Goal: Transaction & Acquisition: Book appointment/travel/reservation

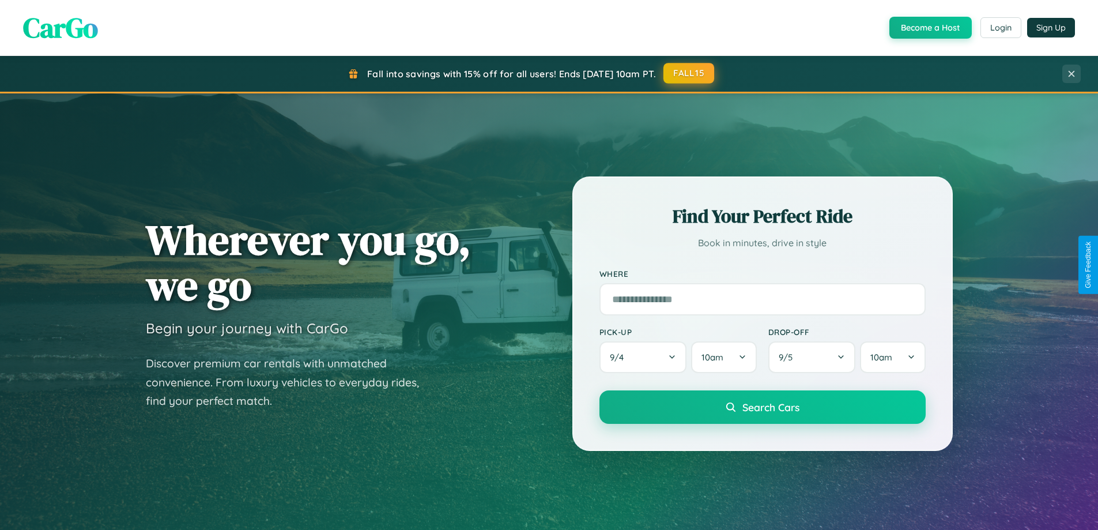
click at [689, 73] on button "FALL15" at bounding box center [688, 73] width 51 height 21
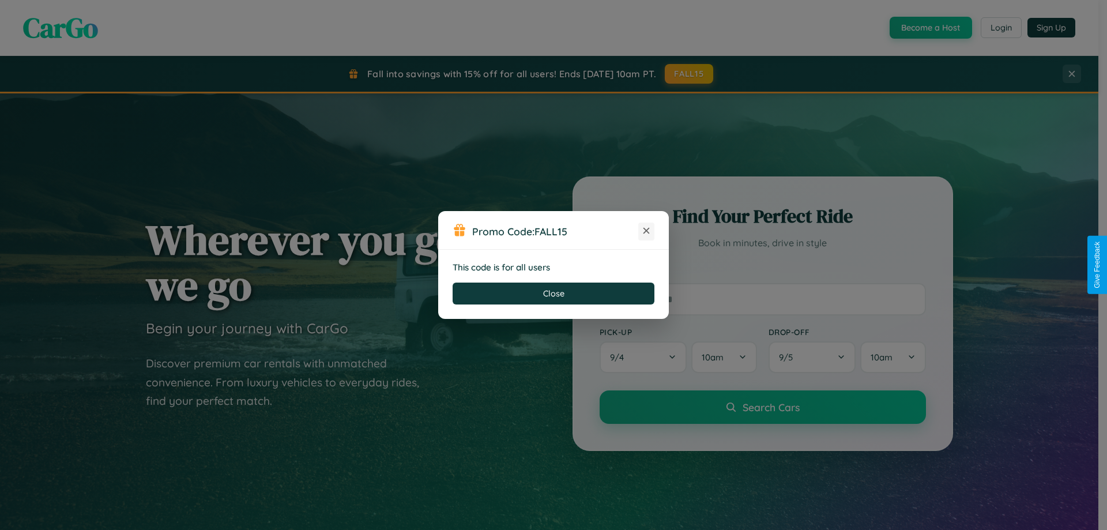
click at [646, 231] on icon at bounding box center [646, 231] width 12 height 12
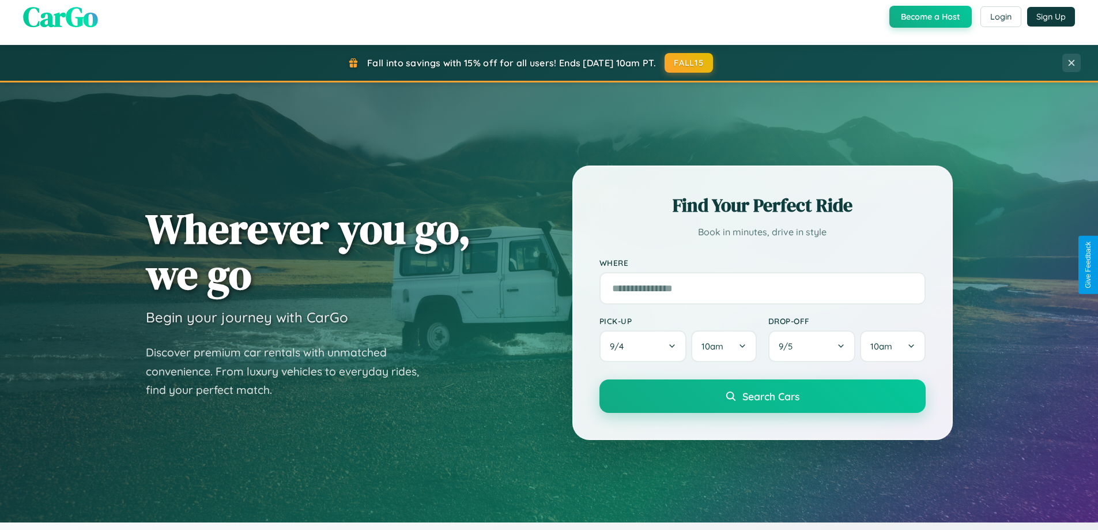
scroll to position [34, 0]
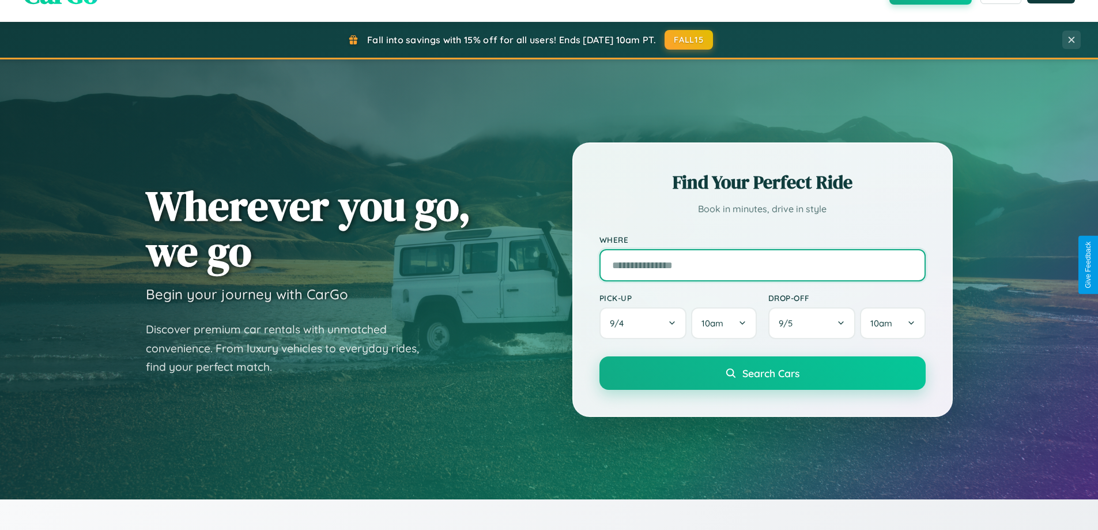
click at [762, 265] on input "text" at bounding box center [762, 265] width 326 height 32
type input "******"
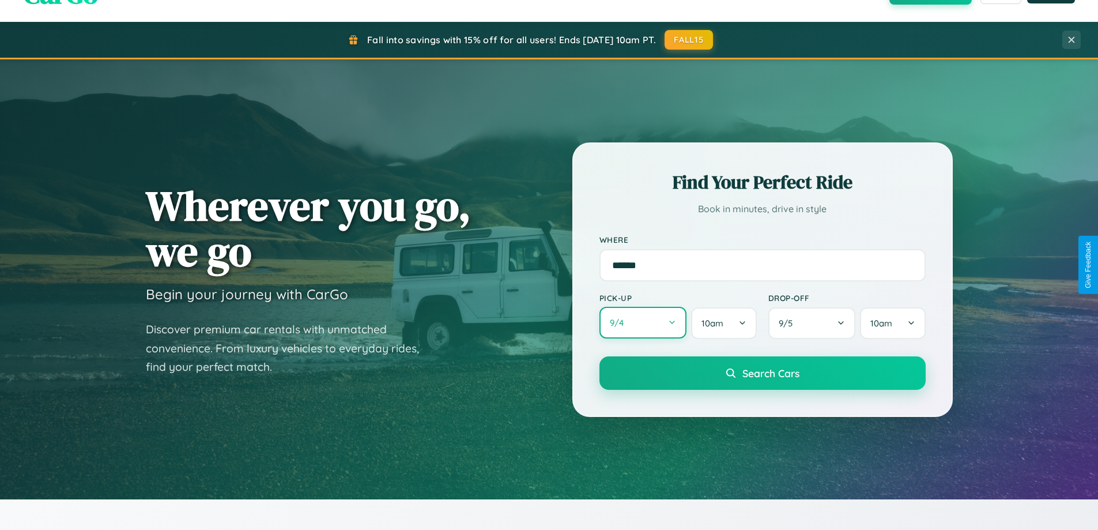
click at [643, 323] on button "9 / 4" at bounding box center [643, 323] width 88 height 32
select select "*"
select select "****"
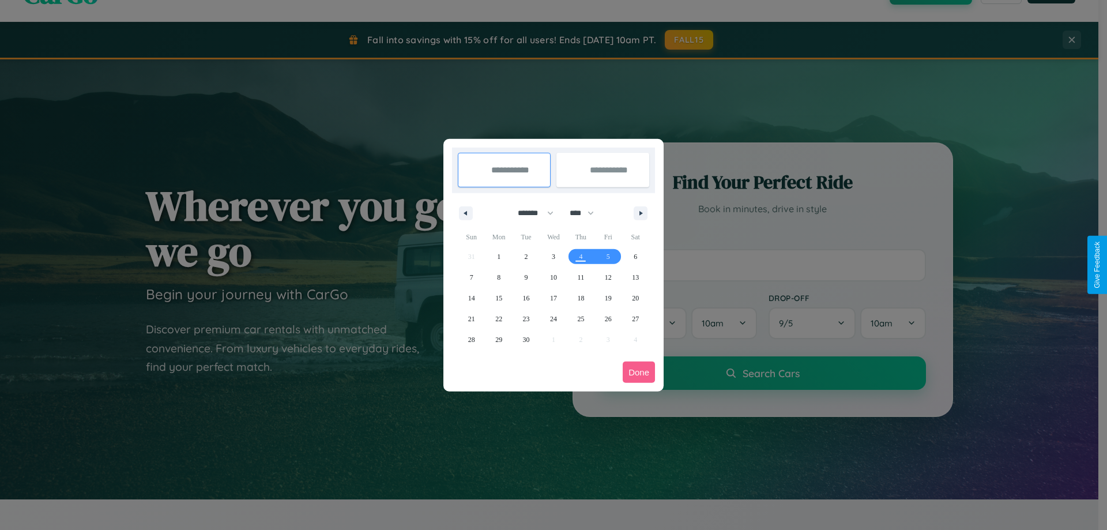
drag, startPoint x: 530, startPoint y: 213, endPoint x: 553, endPoint y: 231, distance: 29.5
click at [530, 213] on select "******* ******** ***** ***** *** **** **** ****** ********* ******* ******** **…" at bounding box center [533, 212] width 49 height 19
select select "*"
click at [587, 213] on select "**** **** **** **** **** **** **** **** **** **** **** **** **** **** **** ****…" at bounding box center [581, 212] width 35 height 19
select select "****"
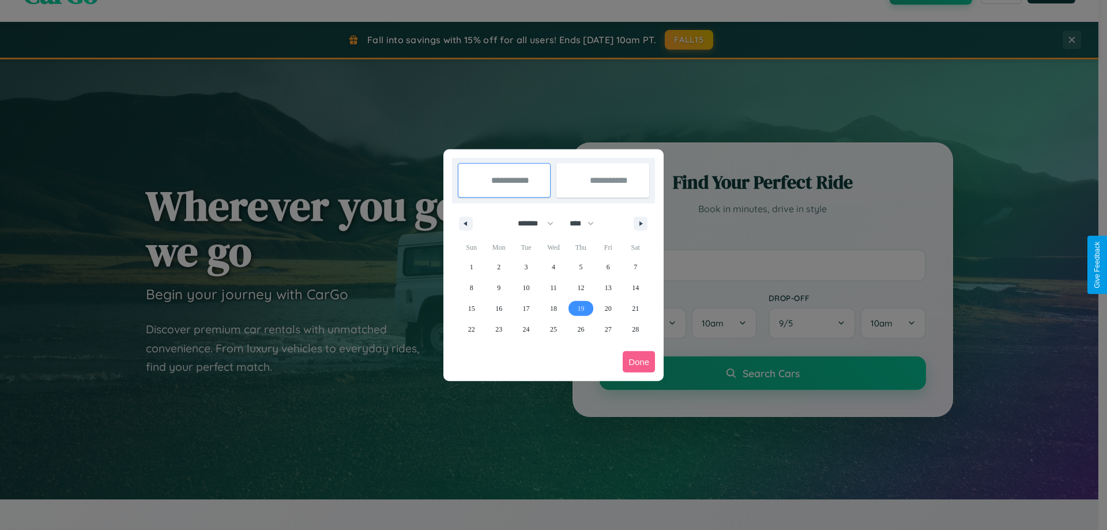
click at [580, 308] on span "19" at bounding box center [580, 308] width 7 height 21
type input "**********"
click at [526, 329] on span "24" at bounding box center [526, 329] width 7 height 21
type input "**********"
click at [639, 361] on button "Done" at bounding box center [639, 361] width 32 height 21
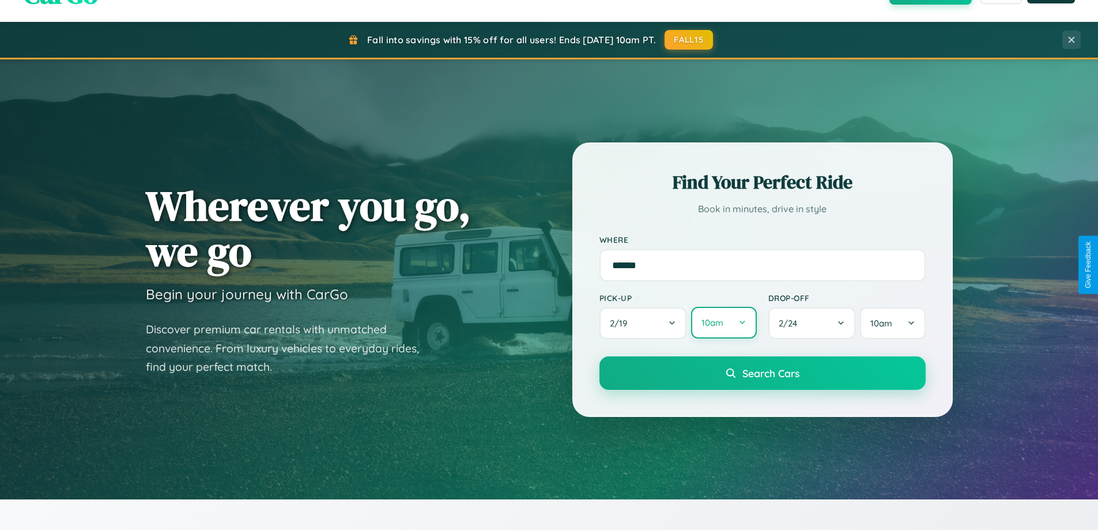
click at [723, 323] on button "10am" at bounding box center [723, 323] width 65 height 32
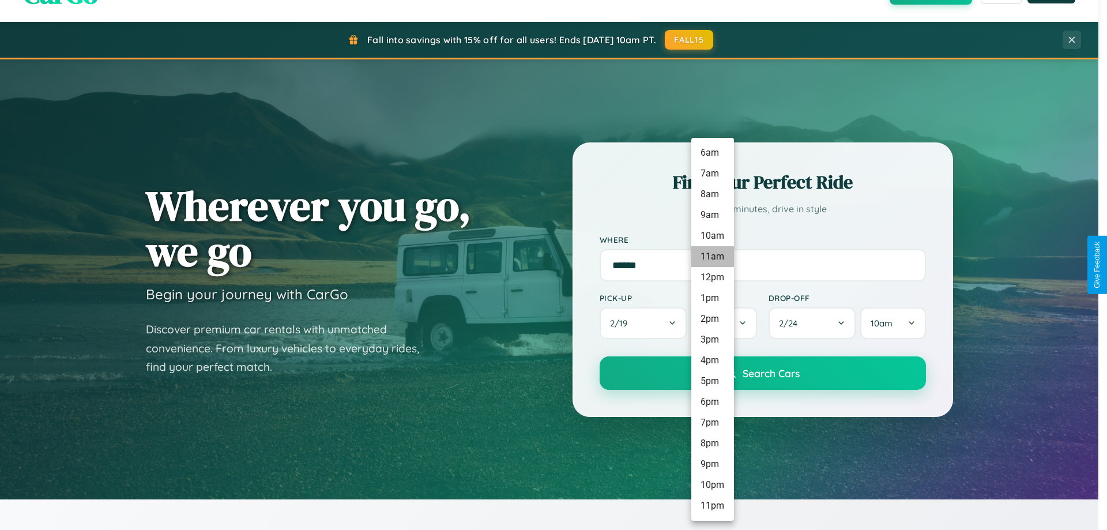
click at [712, 257] on li "11am" at bounding box center [712, 256] width 43 height 21
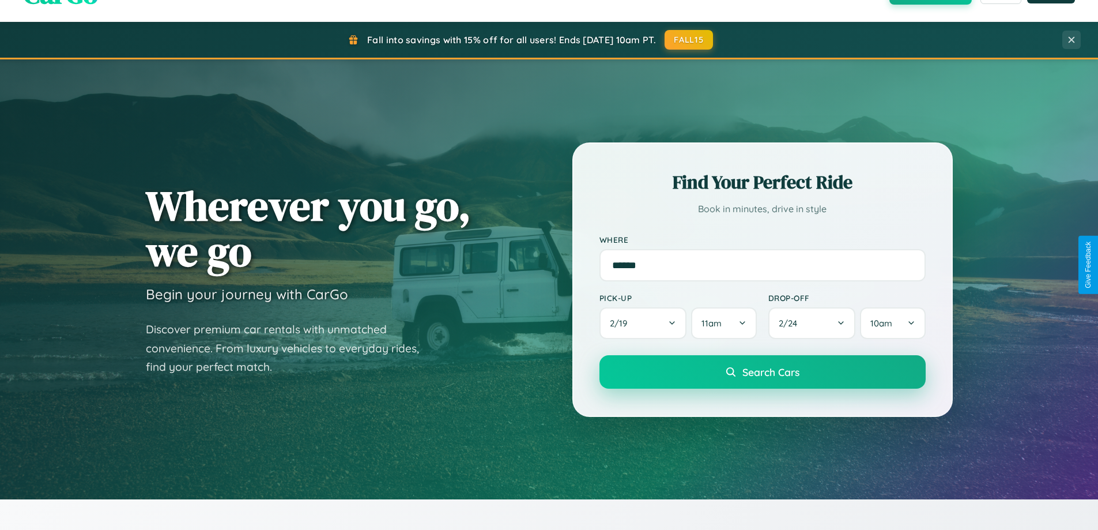
click at [762, 373] on span "Search Cars" at bounding box center [770, 371] width 57 height 13
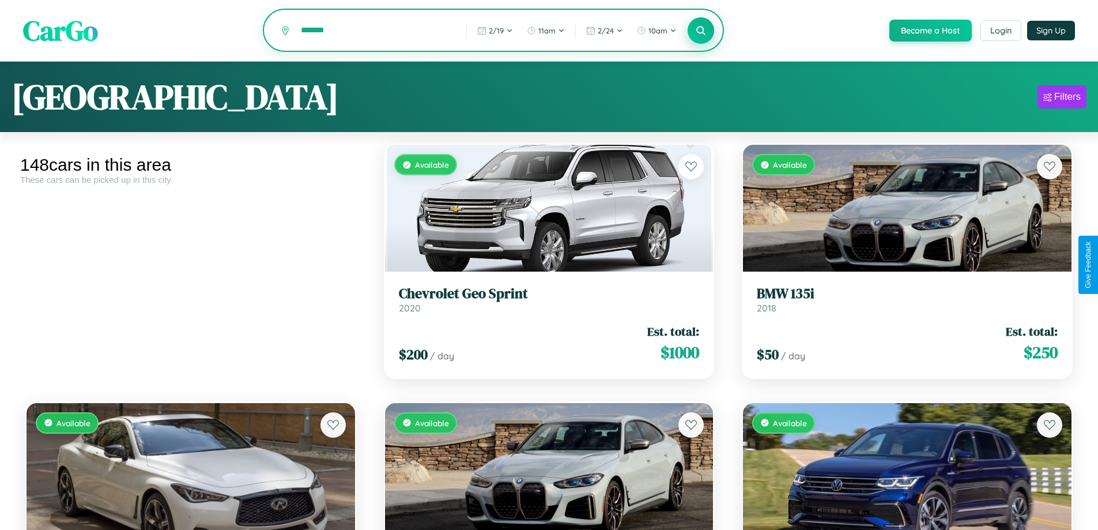
type input "*******"
click at [700, 31] on icon at bounding box center [701, 30] width 11 height 11
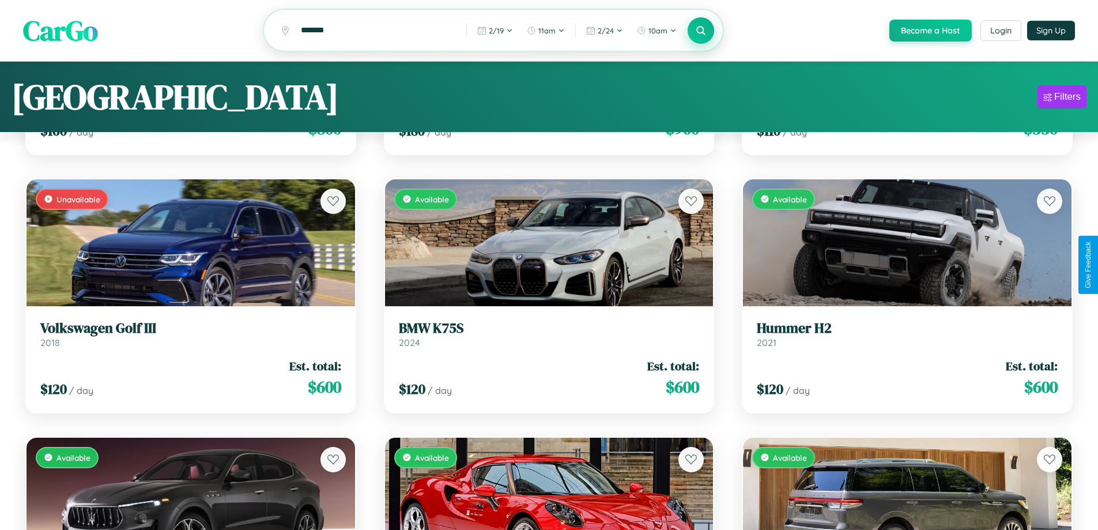
scroll to position [8680, 0]
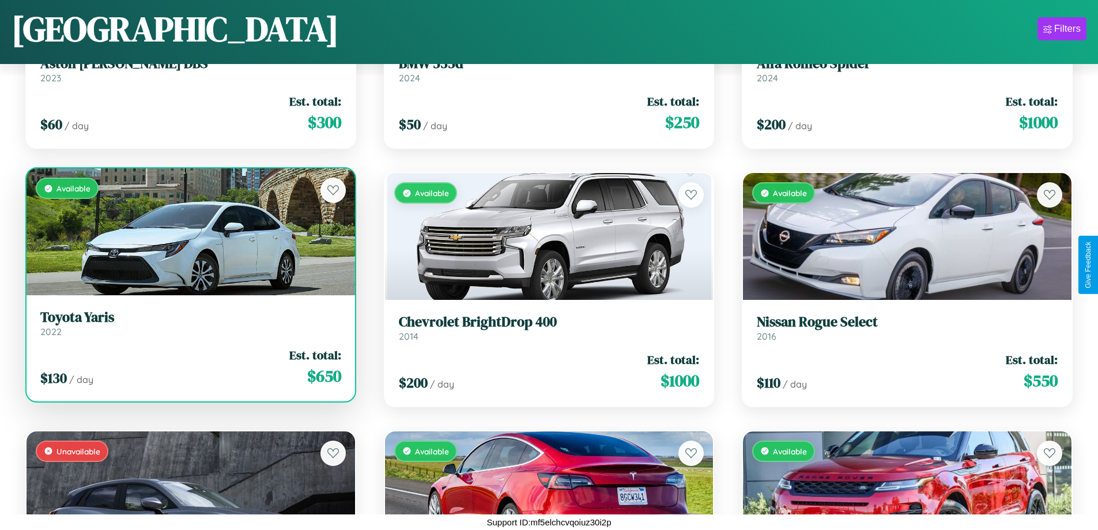
click at [189, 327] on link "Toyota Yaris 2022" at bounding box center [190, 323] width 301 height 28
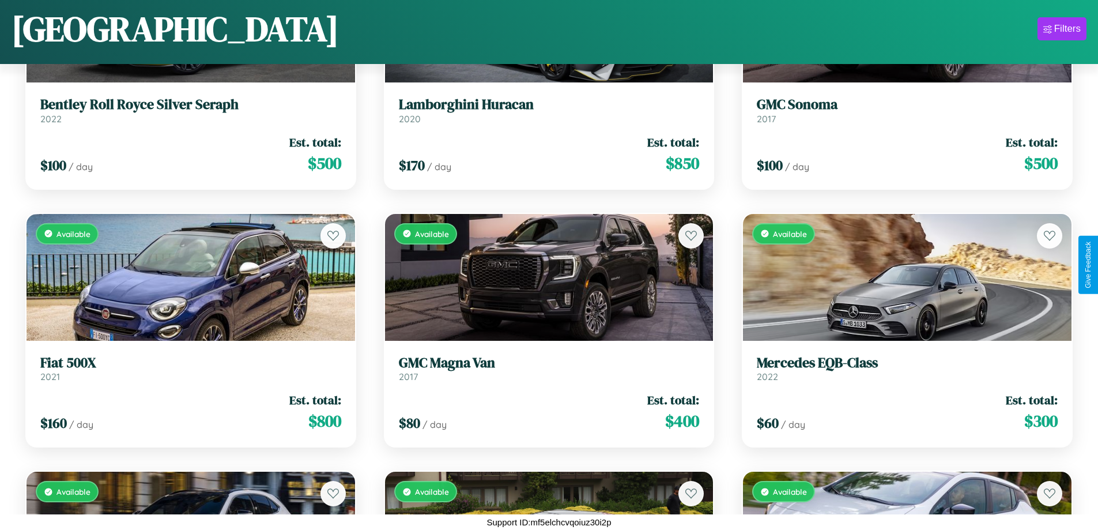
scroll to position [3517, 0]
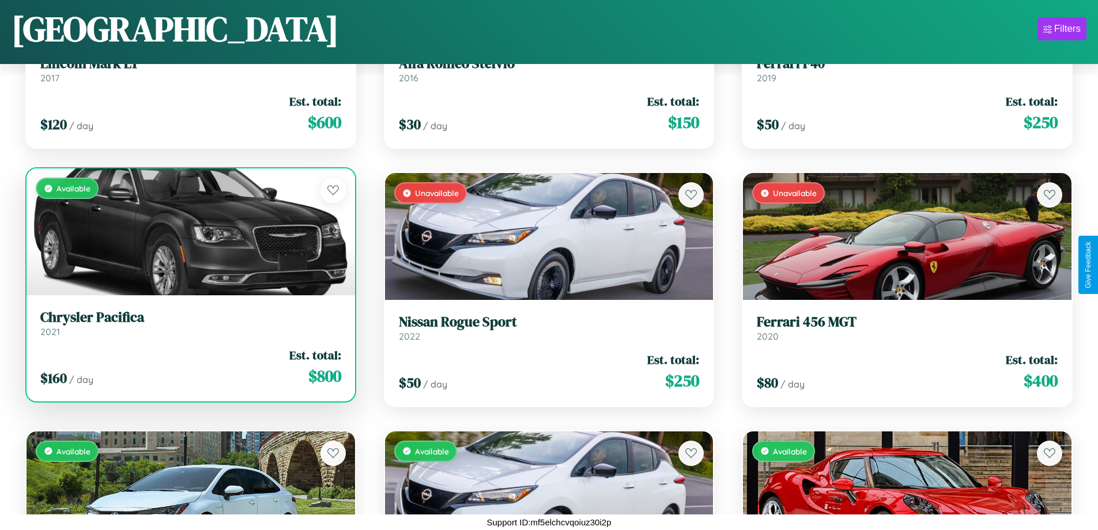
click at [189, 369] on div "$ 160 / day Est. total: $ 800" at bounding box center [190, 366] width 301 height 41
click at [189, 367] on div "$ 160 / day Est. total: $ 800" at bounding box center [190, 366] width 301 height 41
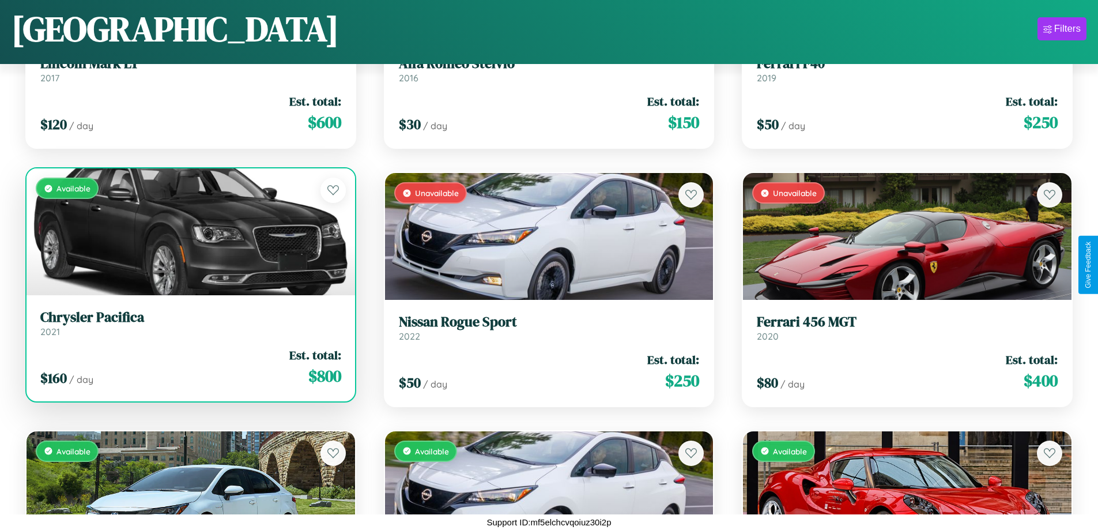
click at [189, 367] on div "$ 160 / day Est. total: $ 800" at bounding box center [190, 366] width 301 height 41
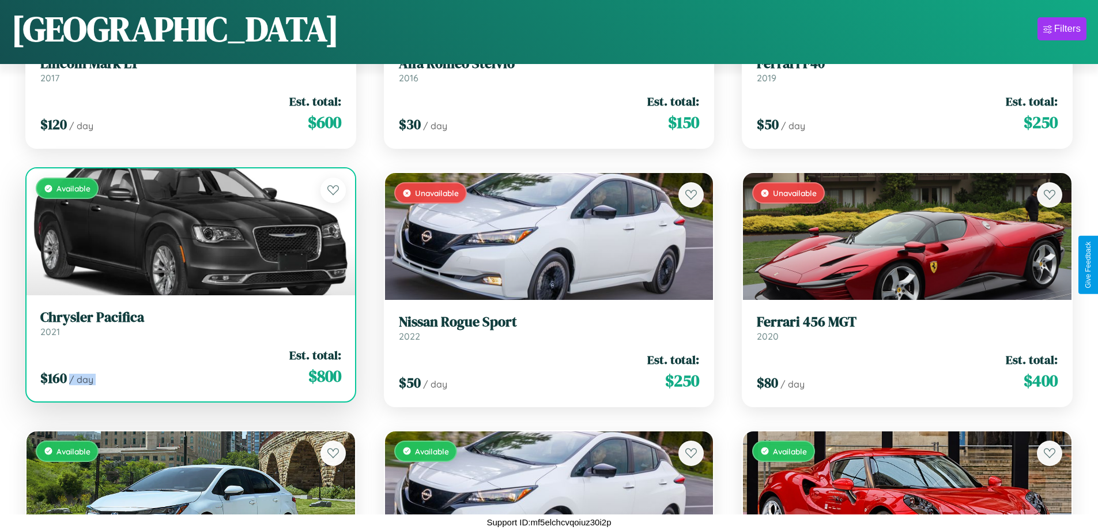
click at [189, 367] on div "$ 160 / day Est. total: $ 800" at bounding box center [190, 366] width 301 height 41
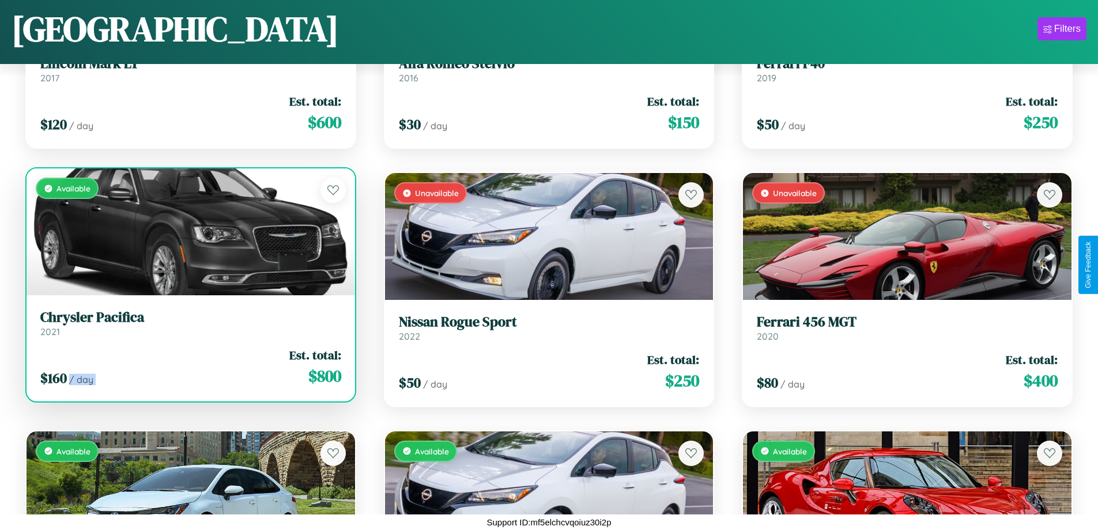
click at [189, 367] on div "$ 160 / day Est. total: $ 800" at bounding box center [190, 366] width 301 height 41
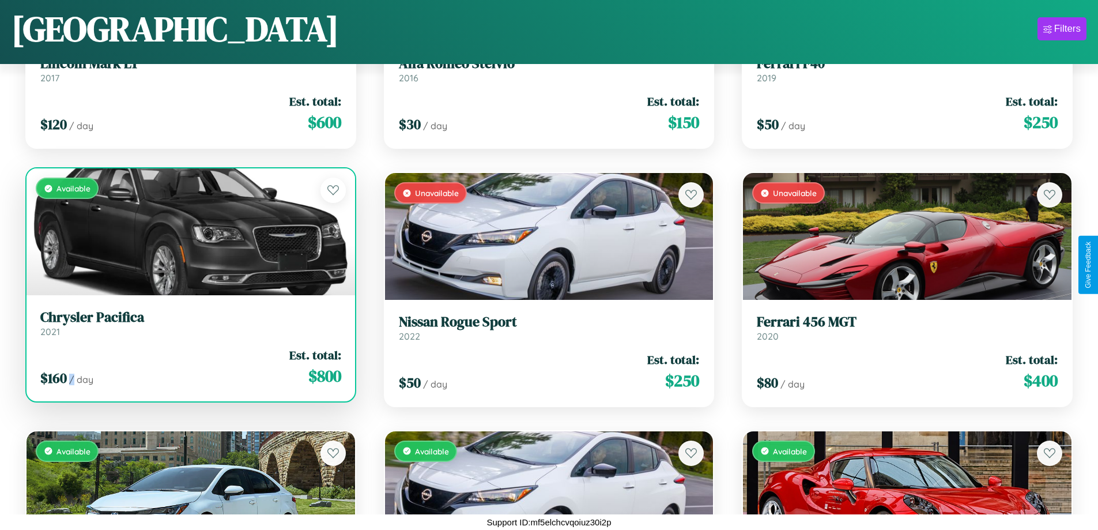
click at [189, 367] on div "$ 160 / day Est. total: $ 800" at bounding box center [190, 366] width 301 height 41
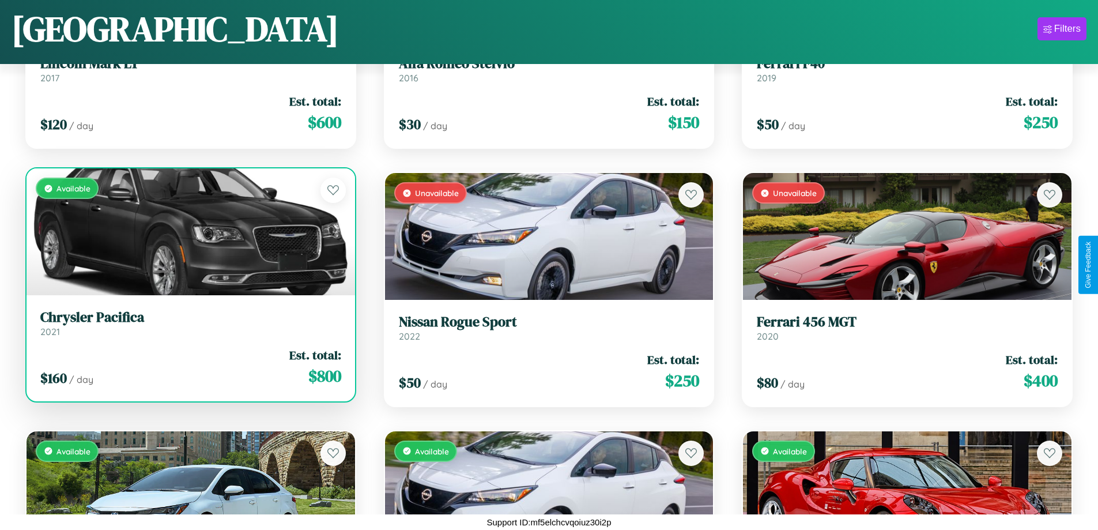
click at [189, 323] on h3 "Chrysler Pacifica" at bounding box center [190, 317] width 301 height 17
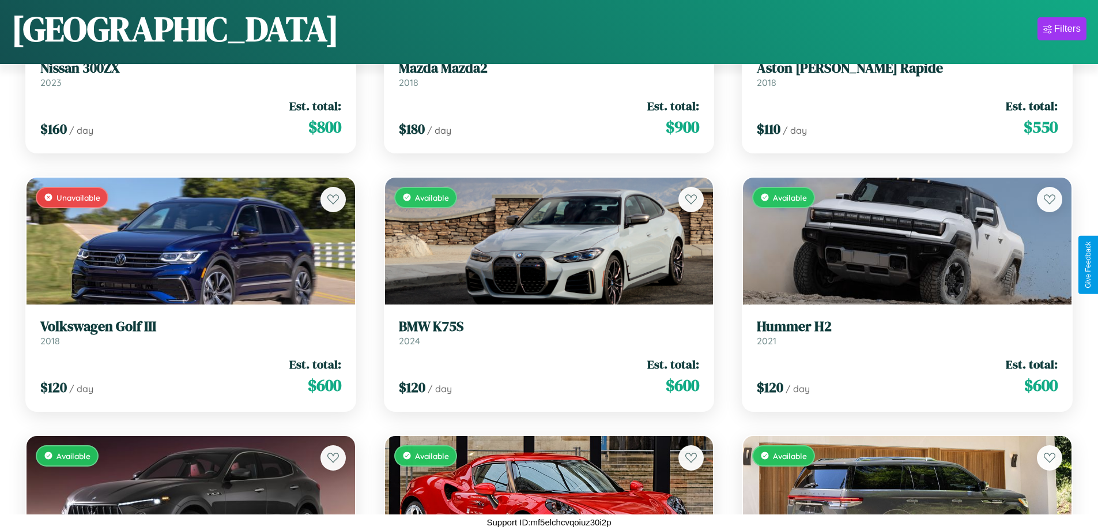
scroll to position [7648, 0]
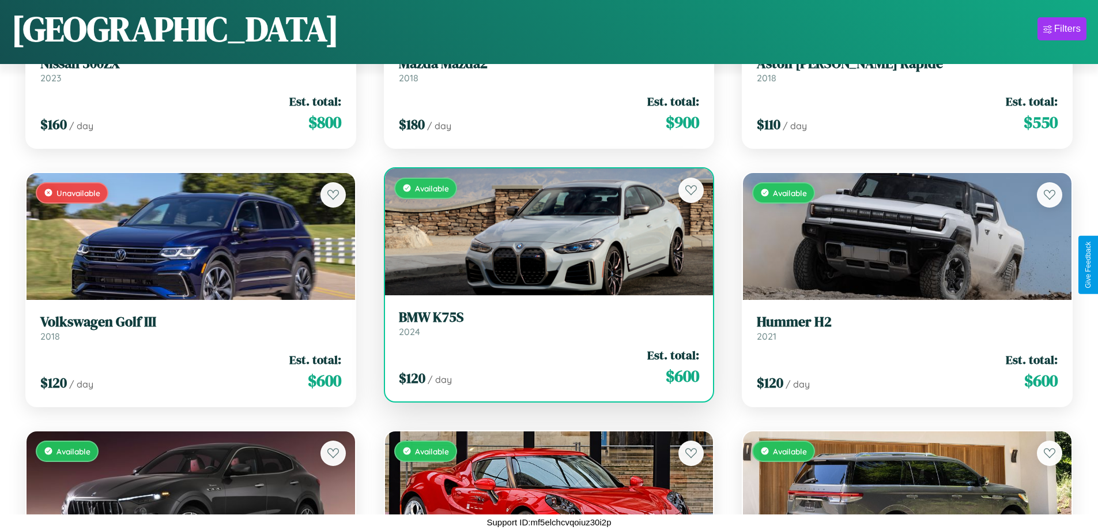
click at [544, 367] on div "$ 120 / day Est. total: $ 600" at bounding box center [549, 366] width 301 height 41
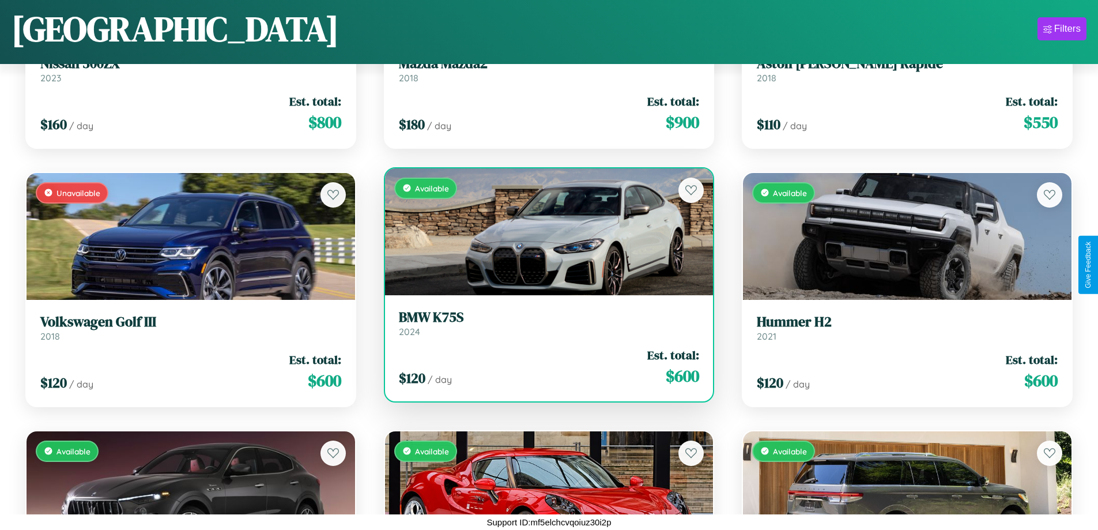
click at [544, 367] on div "$ 120 / day Est. total: $ 600" at bounding box center [549, 366] width 301 height 41
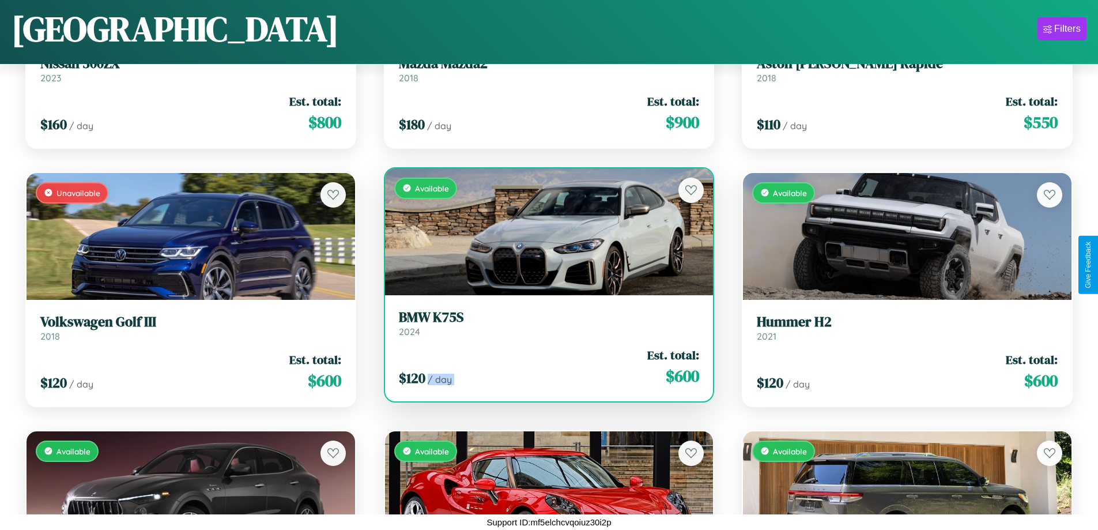
click at [544, 367] on div "$ 120 / day Est. total: $ 600" at bounding box center [549, 366] width 301 height 41
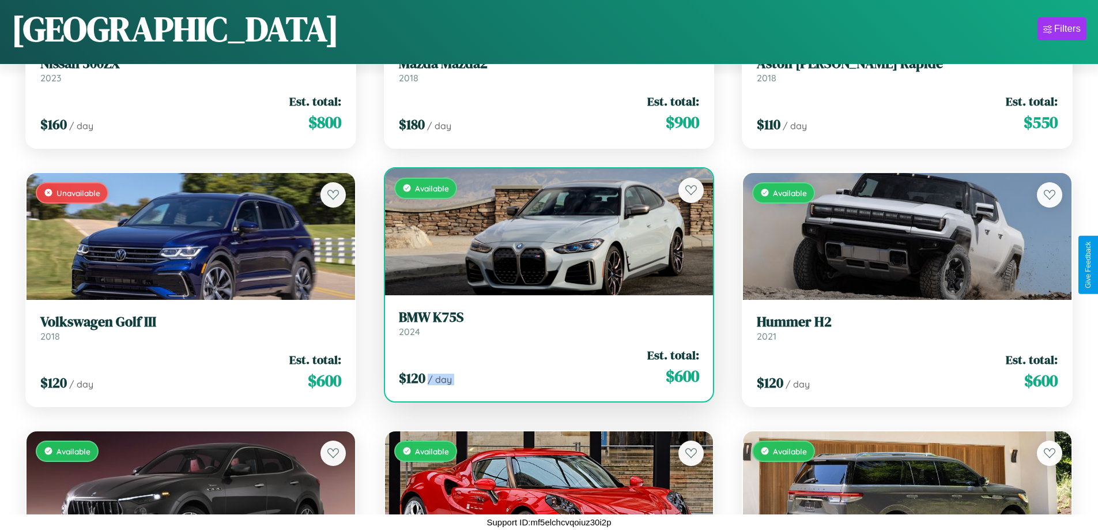
click at [544, 367] on div "$ 120 / day Est. total: $ 600" at bounding box center [549, 366] width 301 height 41
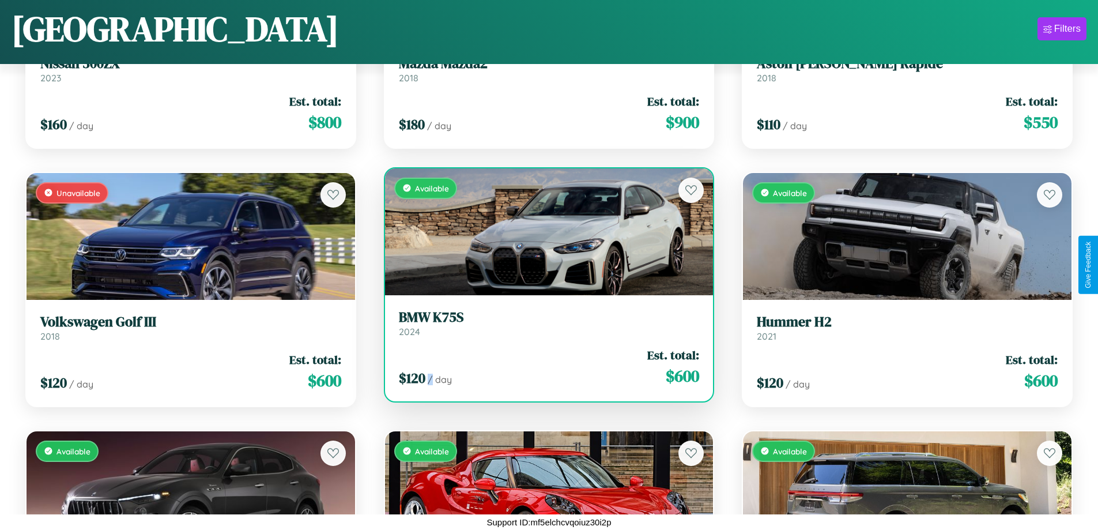
click at [544, 367] on div "$ 120 / day Est. total: $ 600" at bounding box center [549, 366] width 301 height 41
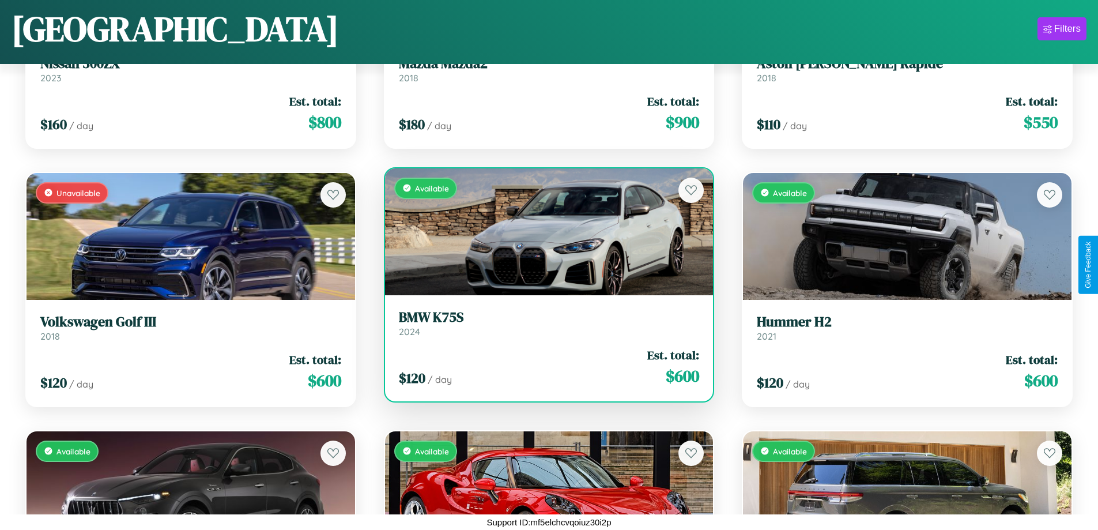
click at [544, 323] on h3 "BMW K75S" at bounding box center [549, 317] width 301 height 17
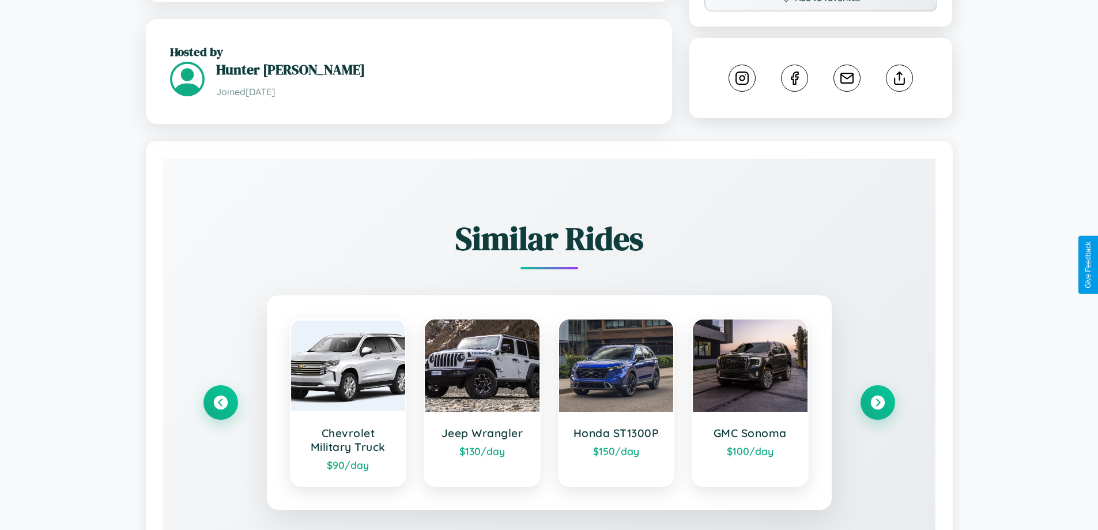
scroll to position [653, 0]
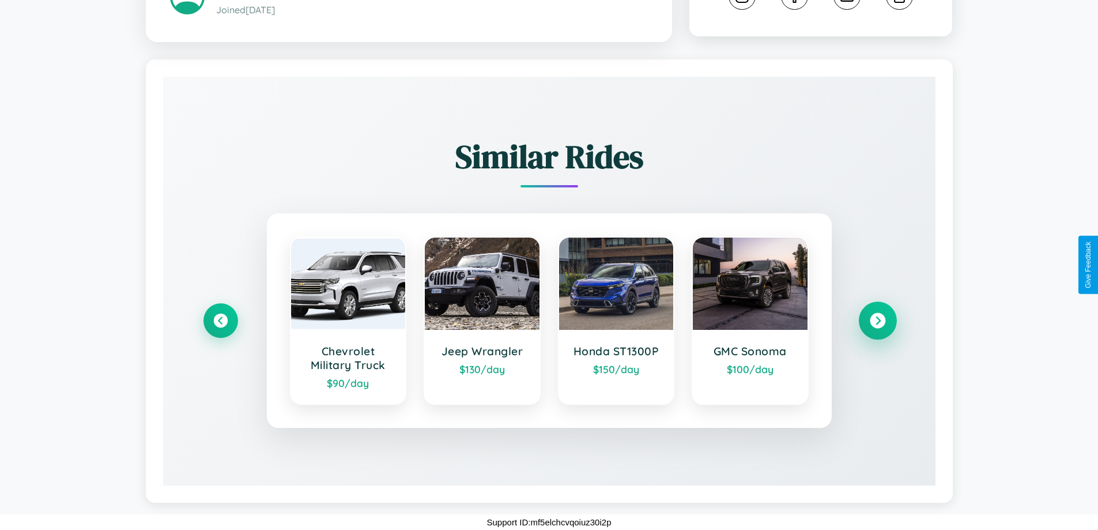
click at [877, 320] on icon at bounding box center [878, 321] width 16 height 16
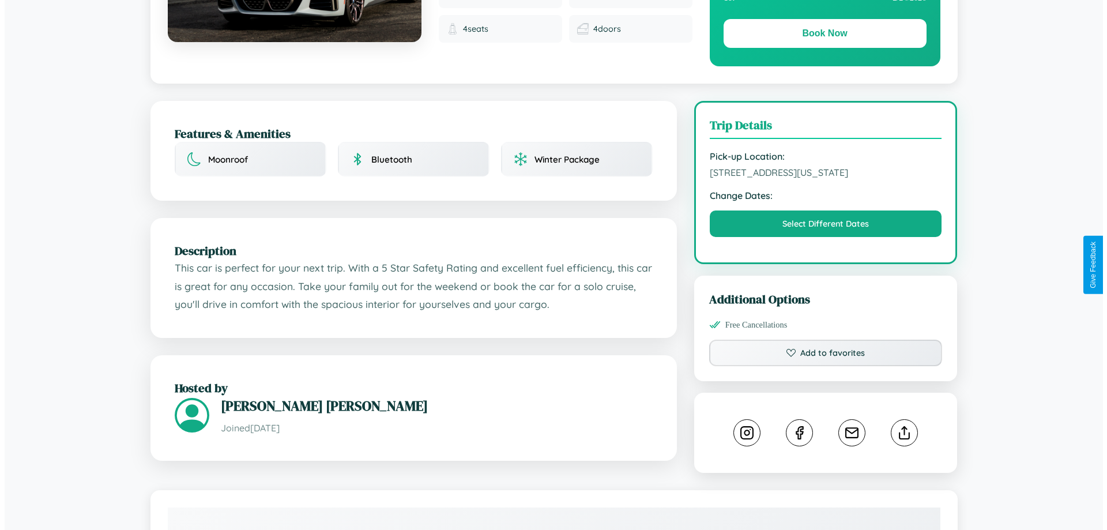
scroll to position [311, 0]
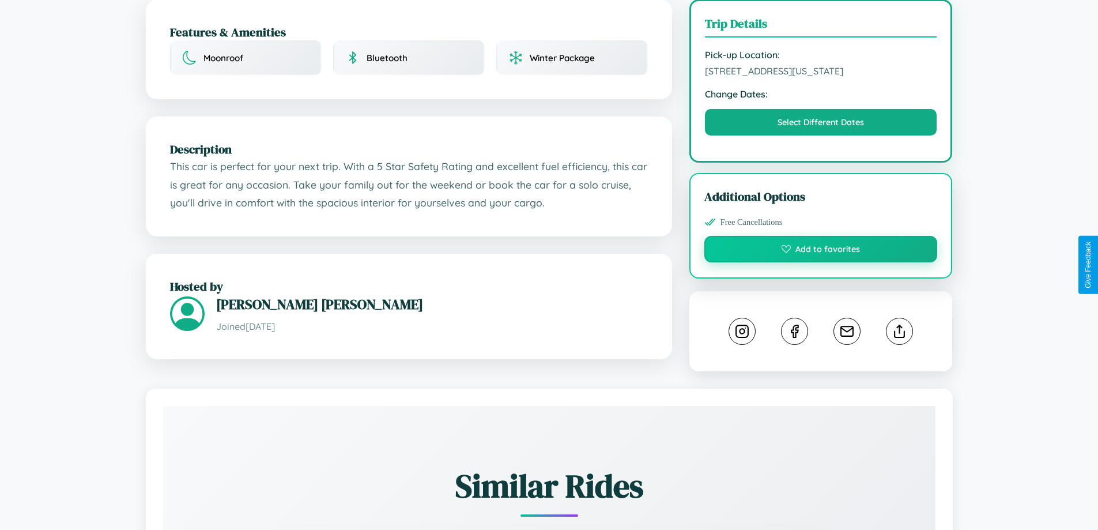
click at [821, 262] on button "Add to favorites" at bounding box center [820, 249] width 233 height 27
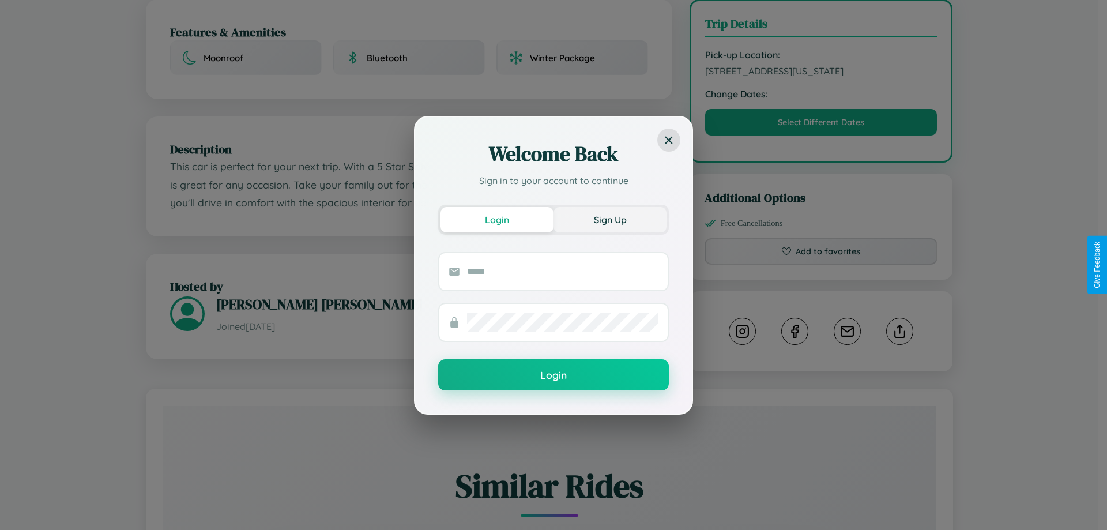
click at [610, 219] on button "Sign Up" at bounding box center [609, 219] width 113 height 25
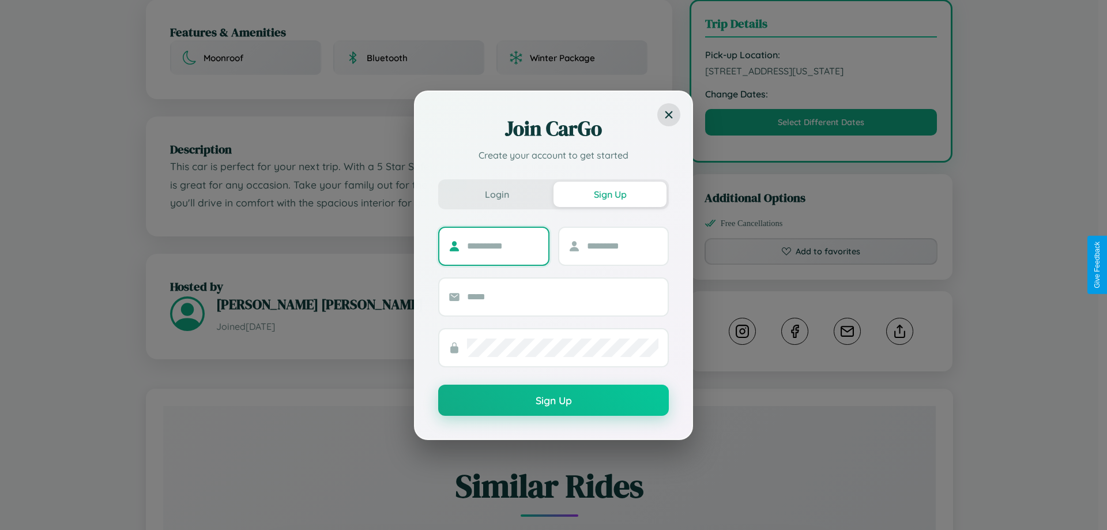
click at [503, 246] on input "text" at bounding box center [503, 246] width 72 height 18
type input "****"
click at [622, 246] on input "text" at bounding box center [623, 246] width 72 height 18
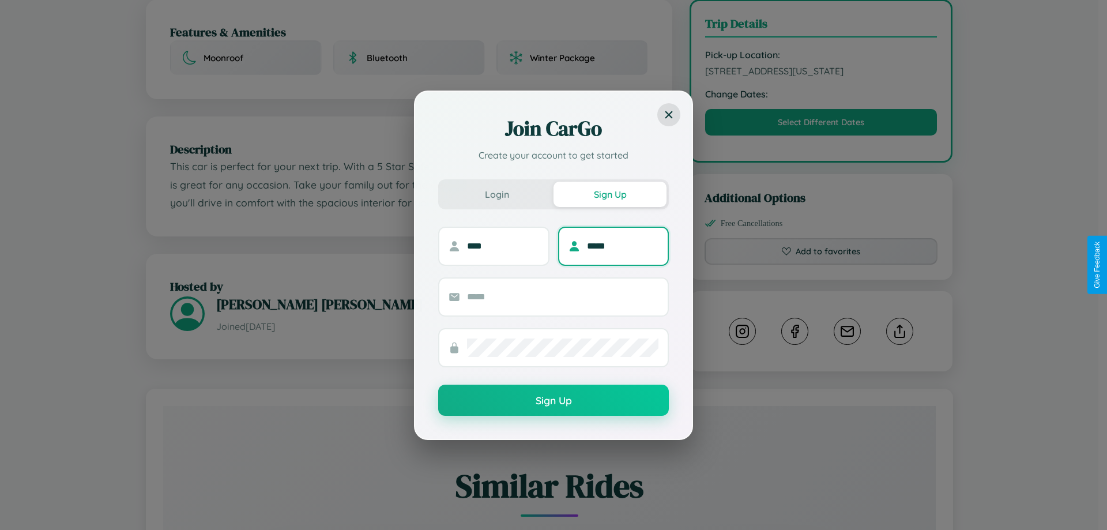
type input "*****"
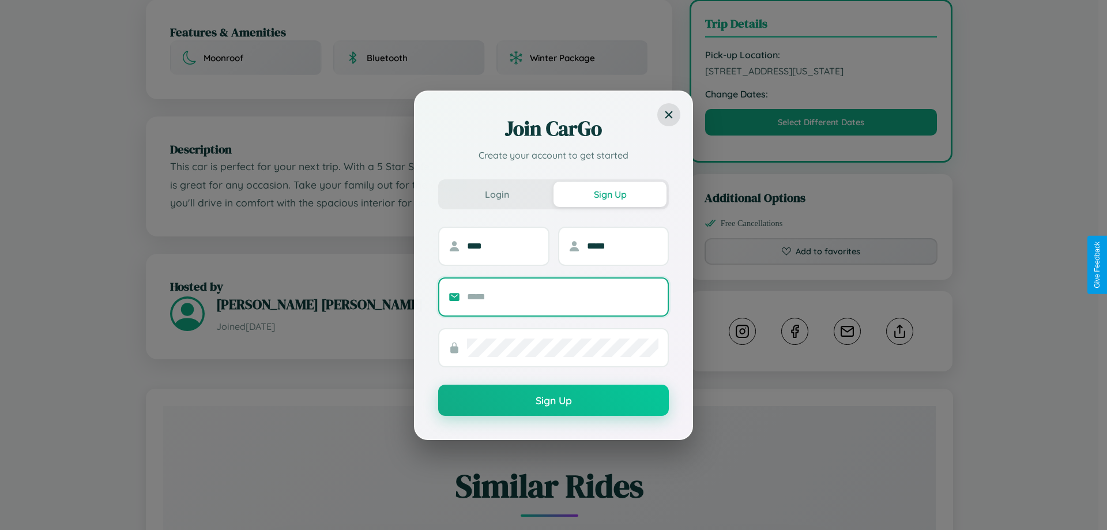
click at [563, 296] on input "text" at bounding box center [562, 297] width 191 height 18
type input "**********"
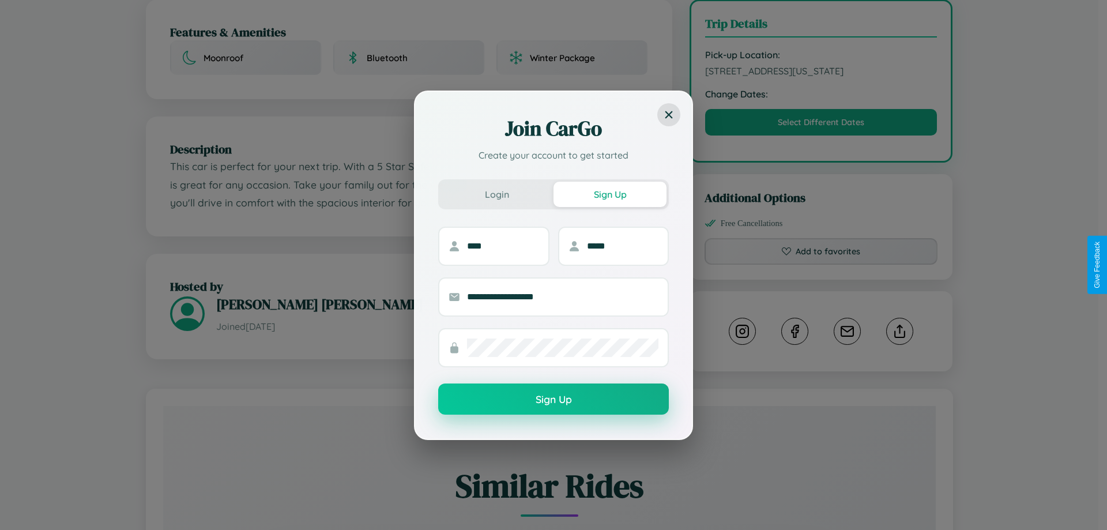
click at [553, 399] on button "Sign Up" at bounding box center [553, 398] width 231 height 31
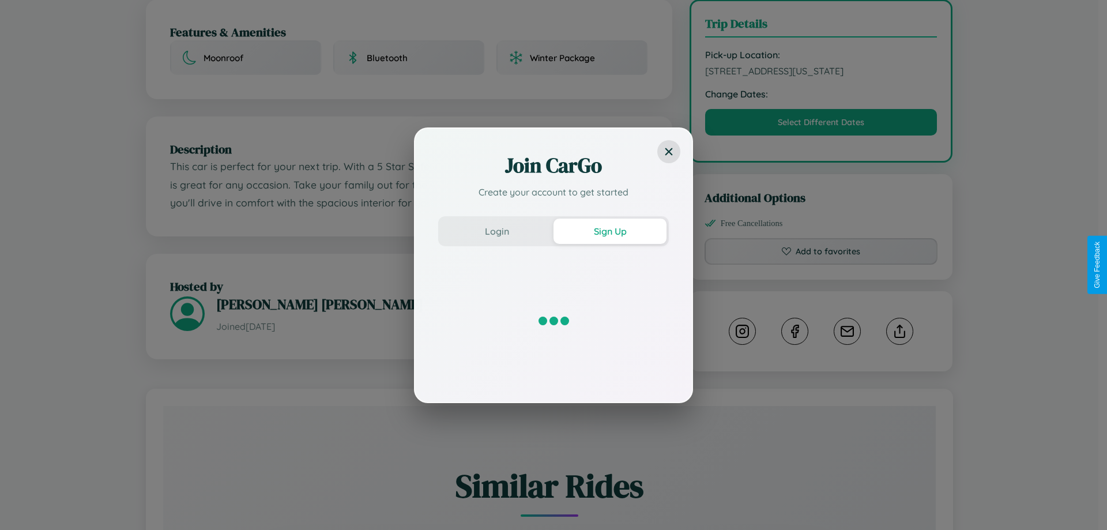
click at [821, 265] on div "Join CarGo Create your account to get started Login Sign Up" at bounding box center [553, 265] width 1107 height 530
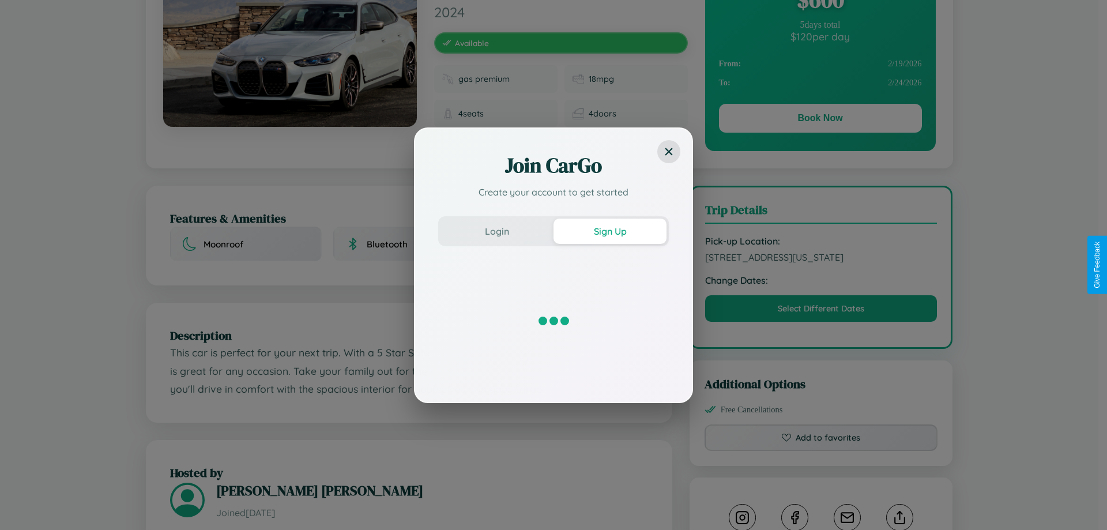
click at [821, 265] on div "Join CarGo Create your account to get started Login Sign Up" at bounding box center [553, 265] width 1107 height 530
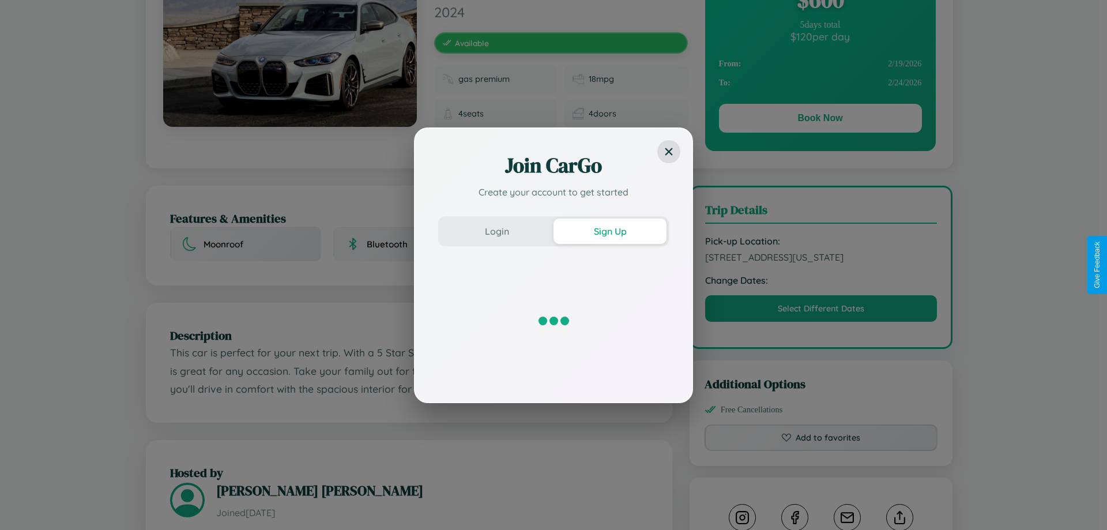
click at [821, 265] on div "Join CarGo Create your account to get started Login Sign Up" at bounding box center [553, 265] width 1107 height 530
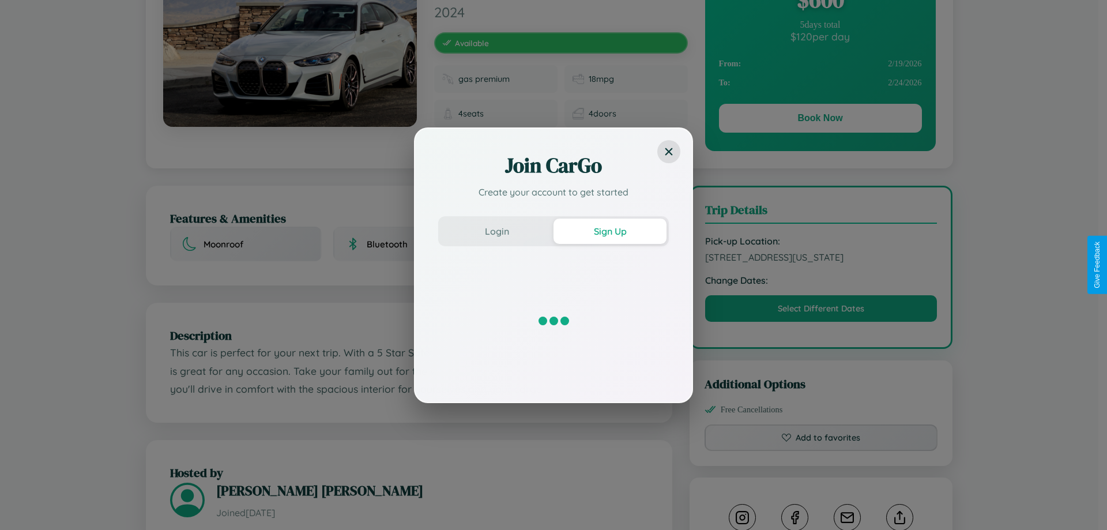
click at [821, 265] on div "Join CarGo Create your account to get started Login Sign Up" at bounding box center [553, 265] width 1107 height 530
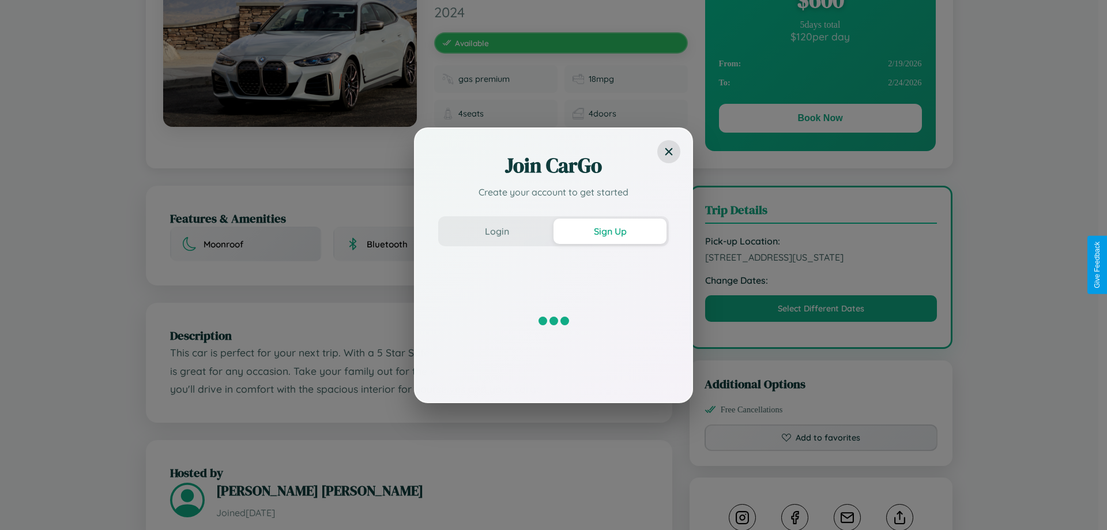
click at [821, 265] on div "Join CarGo Create your account to get started Login Sign Up" at bounding box center [553, 265] width 1107 height 530
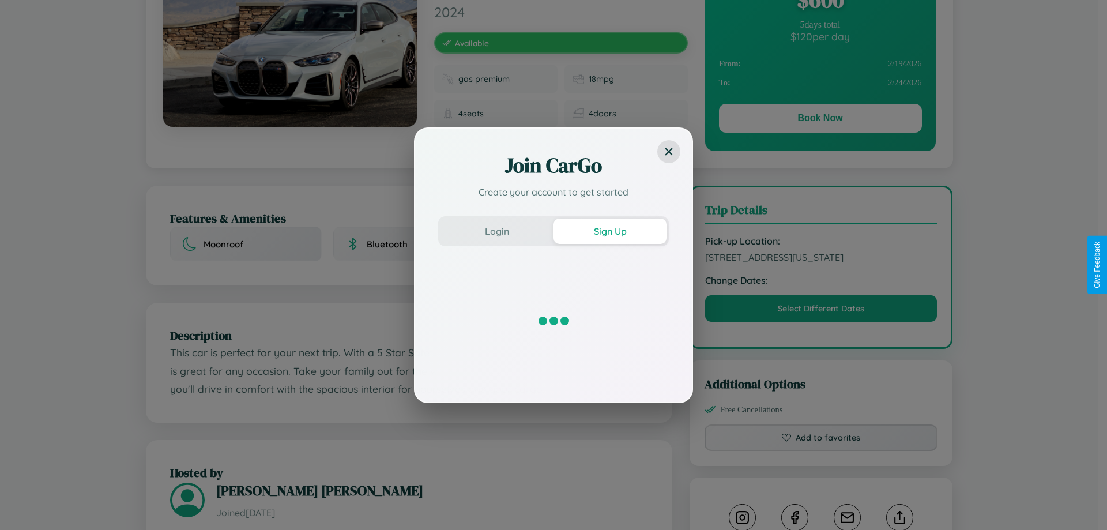
click at [821, 265] on div "Join CarGo Create your account to get started Login Sign Up" at bounding box center [553, 265] width 1107 height 530
